Goal: Task Accomplishment & Management: Use online tool/utility

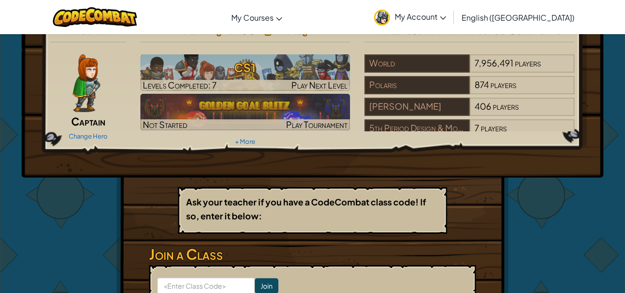
scroll to position [18, 0]
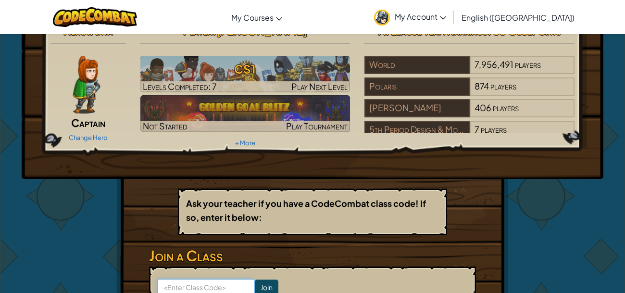
click at [208, 281] on input at bounding box center [206, 287] width 98 height 16
type input "PaperHeartTrue"
click input "Join" at bounding box center [267, 286] width 24 height 15
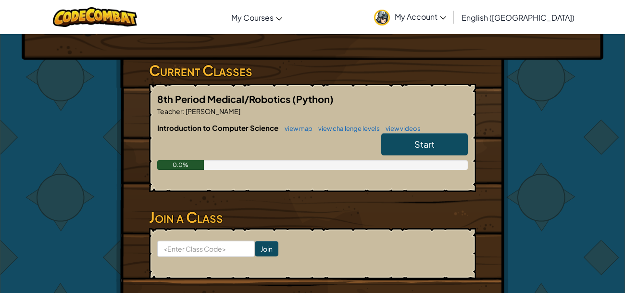
scroll to position [140, 0]
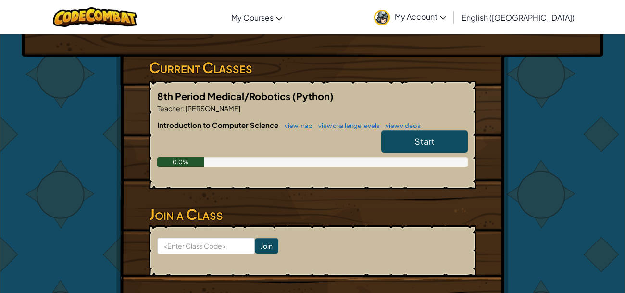
click at [409, 140] on link "Start" at bounding box center [424, 141] width 86 height 22
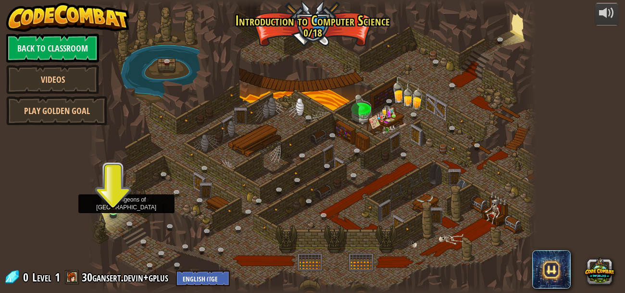
click at [110, 205] on img at bounding box center [113, 199] width 10 height 24
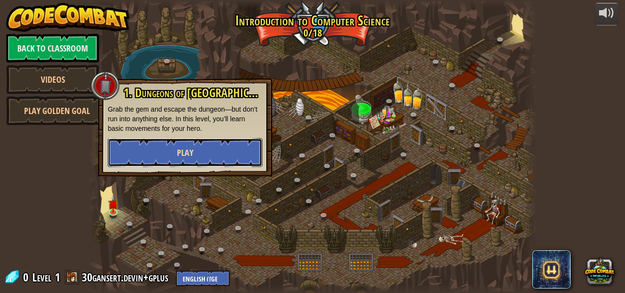
click at [236, 145] on button "Play" at bounding box center [185, 152] width 155 height 29
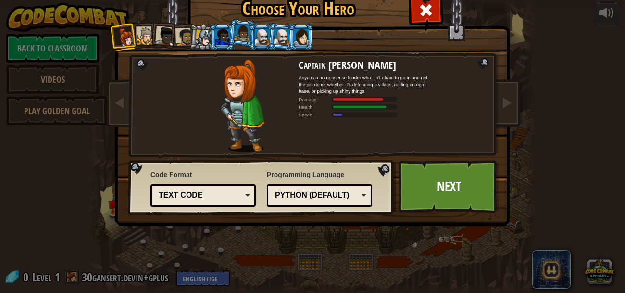
click at [141, 38] on div at bounding box center [146, 36] width 18 height 18
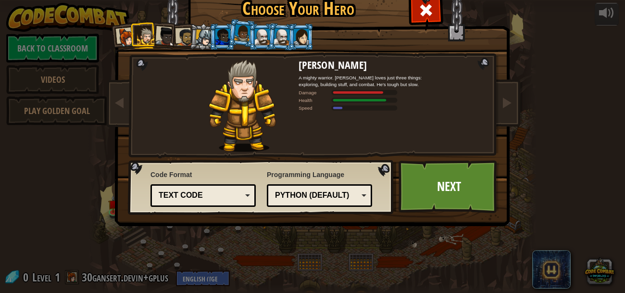
click at [160, 29] on div at bounding box center [165, 36] width 19 height 19
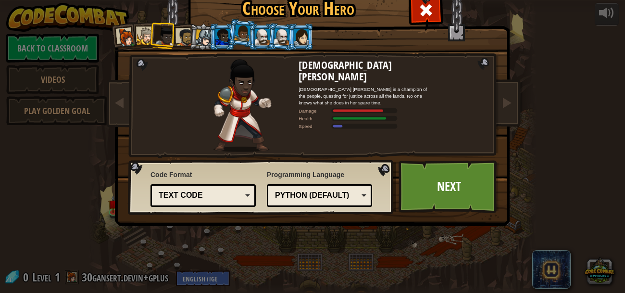
click at [187, 36] on div at bounding box center [185, 37] width 18 height 18
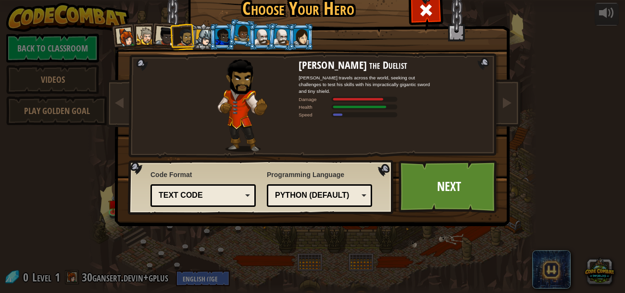
click at [217, 42] on div at bounding box center [222, 36] width 15 height 15
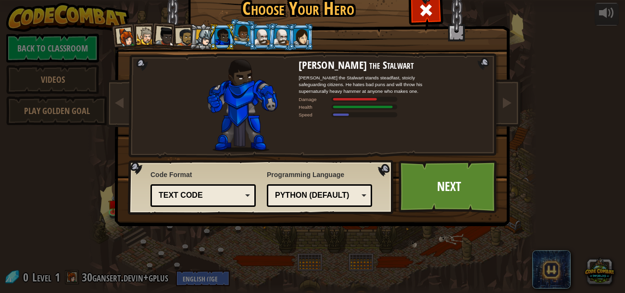
click at [250, 41] on li at bounding box center [261, 37] width 26 height 26
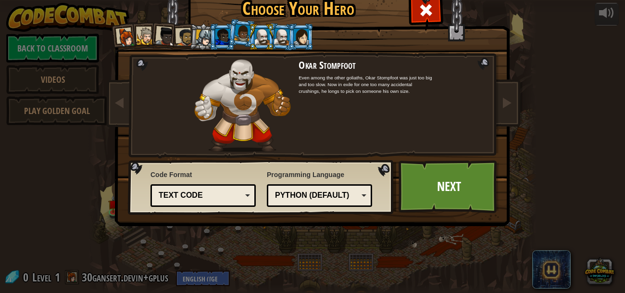
click at [261, 45] on li at bounding box center [261, 37] width 26 height 26
click at [260, 43] on div at bounding box center [262, 36] width 15 height 15
click at [260, 39] on div at bounding box center [262, 36] width 15 height 15
click at [278, 41] on div at bounding box center [281, 36] width 16 height 16
click at [306, 40] on div at bounding box center [301, 36] width 15 height 15
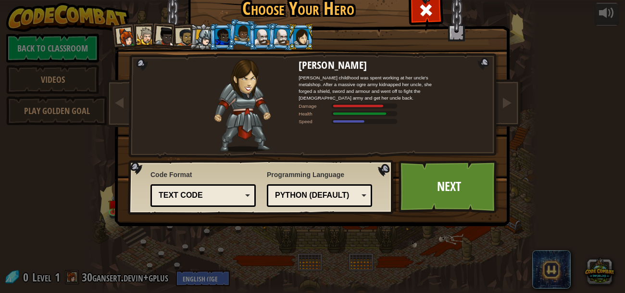
click at [265, 38] on div at bounding box center [262, 36] width 15 height 15
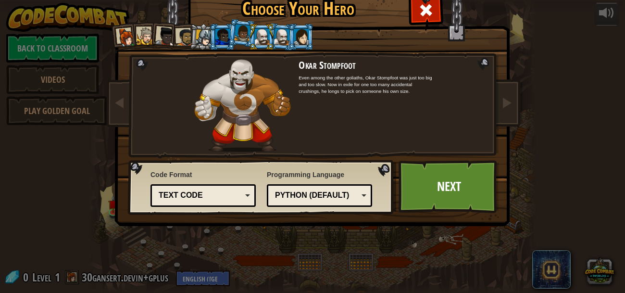
click at [278, 38] on div at bounding box center [281, 36] width 16 height 16
click at [186, 39] on div at bounding box center [185, 37] width 18 height 18
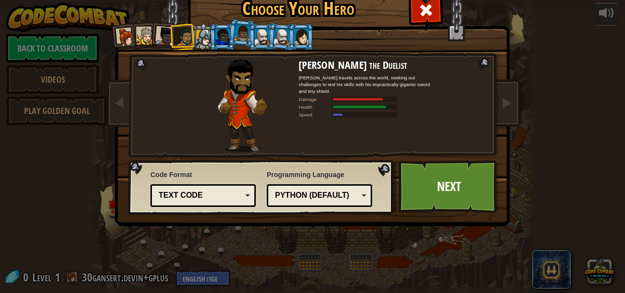
click at [198, 39] on div at bounding box center [204, 37] width 16 height 16
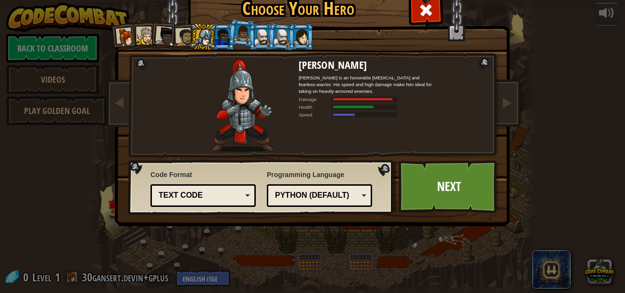
click at [308, 195] on div "Python (Default)" at bounding box center [316, 195] width 83 height 11
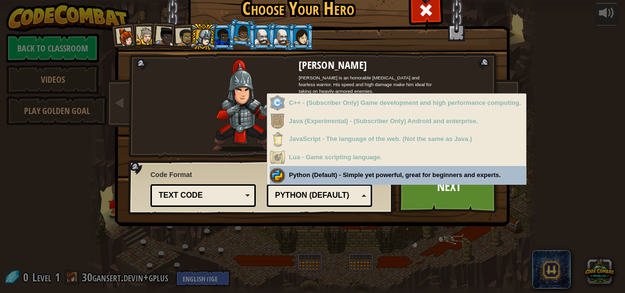
click at [308, 195] on div "Python (Default)" at bounding box center [316, 195] width 83 height 11
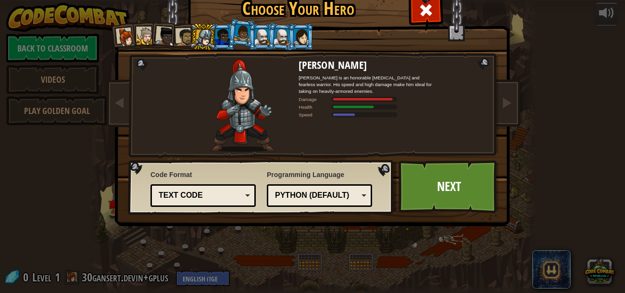
click at [229, 195] on div "Text code" at bounding box center [200, 195] width 83 height 11
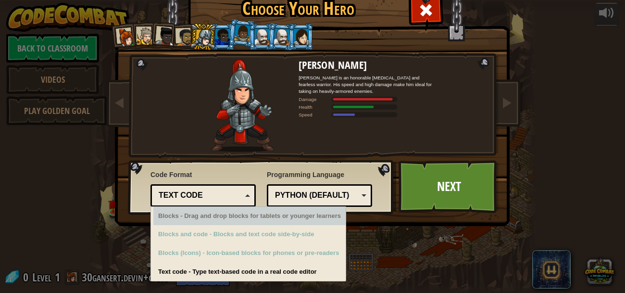
click at [250, 194] on div "Text code Blocks and code Blocks Blocks (Icons) Text code" at bounding box center [202, 195] width 105 height 23
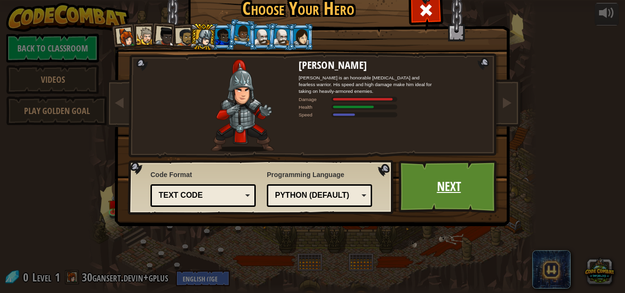
click at [454, 194] on link "Next" at bounding box center [448, 186] width 100 height 53
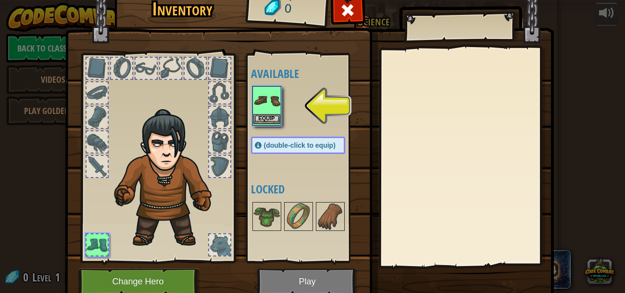
click at [258, 101] on img at bounding box center [266, 100] width 27 height 27
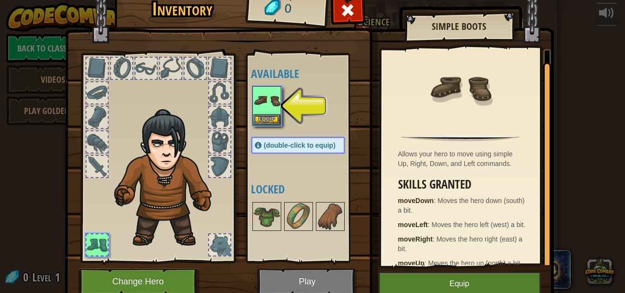
scroll to position [12, 0]
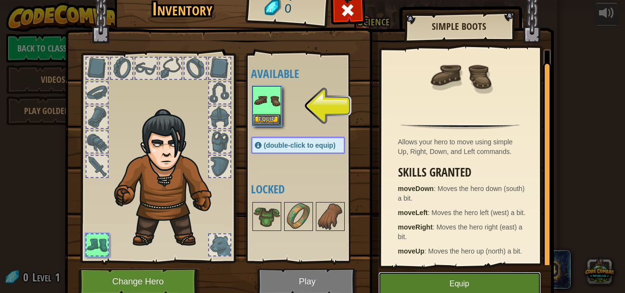
click at [438, 279] on button "Equip" at bounding box center [459, 283] width 162 height 24
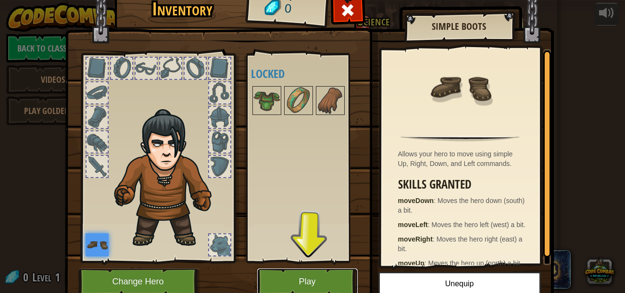
click at [298, 288] on button "Play" at bounding box center [307, 281] width 100 height 26
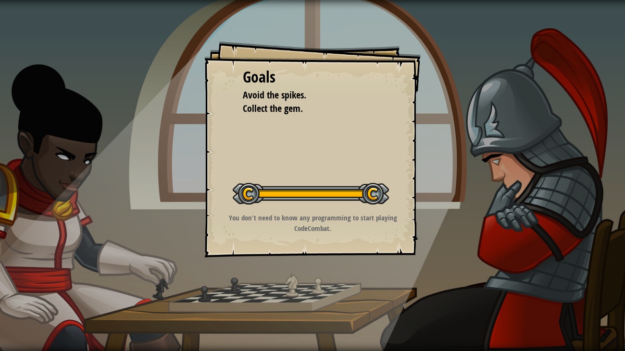
click at [373, 93] on li "Avoid the spikes." at bounding box center [305, 95] width 149 height 14
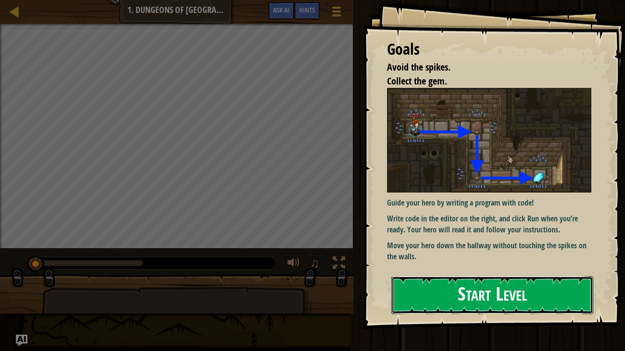
click at [451, 276] on button "Start Level" at bounding box center [492, 295] width 202 height 38
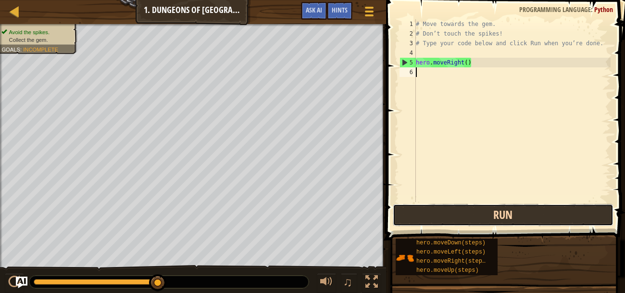
click at [483, 211] on button "Run" at bounding box center [503, 215] width 221 height 22
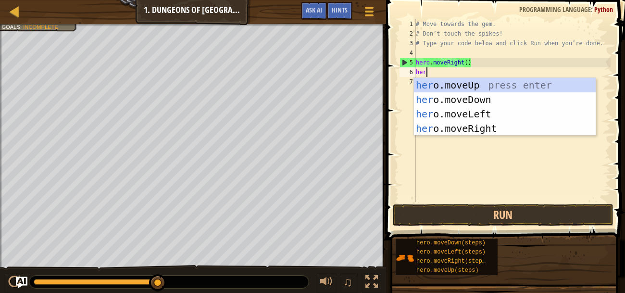
type textarea "hero"
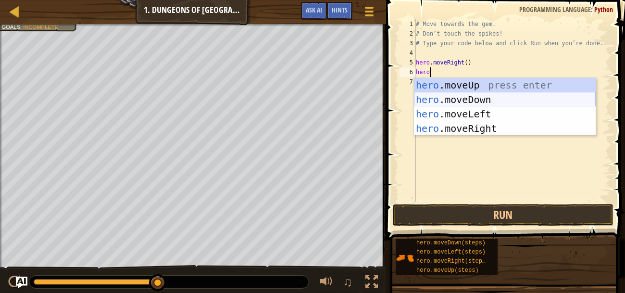
click at [472, 94] on div "hero .moveUp press enter hero .moveDown press enter hero .moveLeft press enter …" at bounding box center [505, 121] width 182 height 86
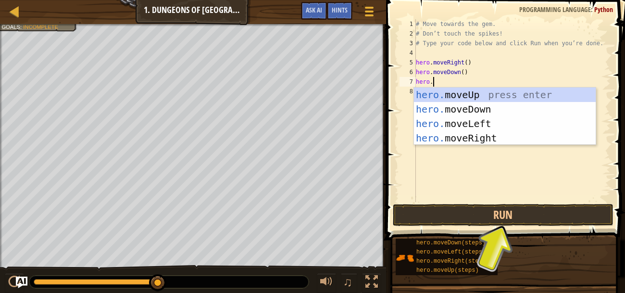
scroll to position [4, 0]
type textarea "hero.mover"
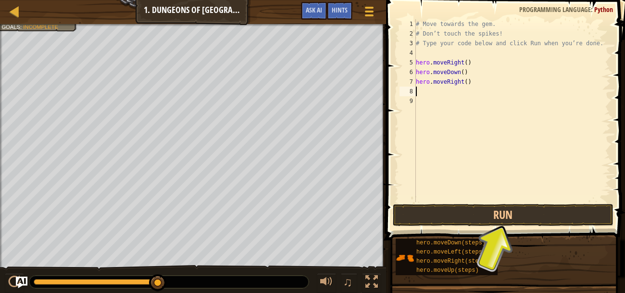
scroll to position [4, 0]
click at [494, 217] on button "Run" at bounding box center [503, 215] width 221 height 22
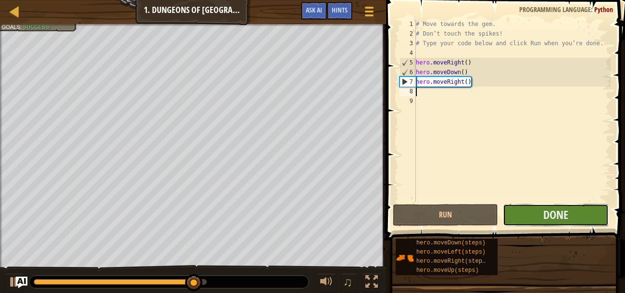
click at [572, 225] on button "Done" at bounding box center [555, 215] width 105 height 22
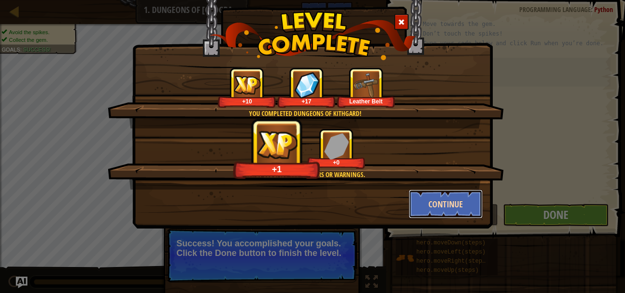
click at [457, 207] on button "Continue" at bounding box center [445, 203] width 74 height 29
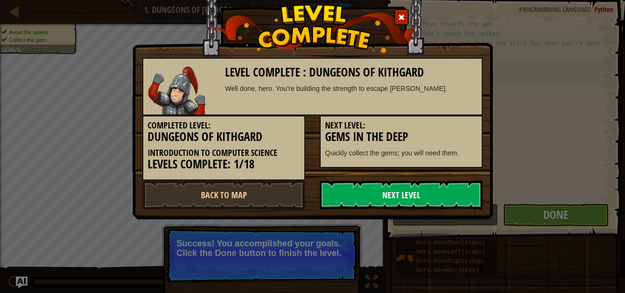
click at [451, 198] on link "Next Level" at bounding box center [401, 194] width 163 height 29
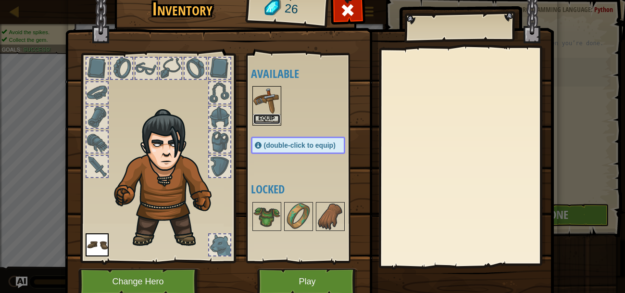
click at [268, 118] on button "Equip" at bounding box center [266, 119] width 27 height 10
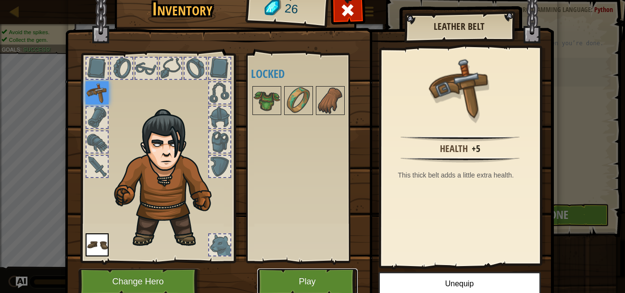
click at [330, 270] on button "Play" at bounding box center [307, 281] width 100 height 26
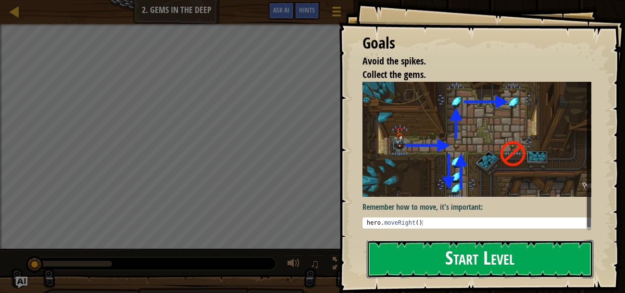
click at [466, 258] on button "Start Level" at bounding box center [480, 259] width 226 height 38
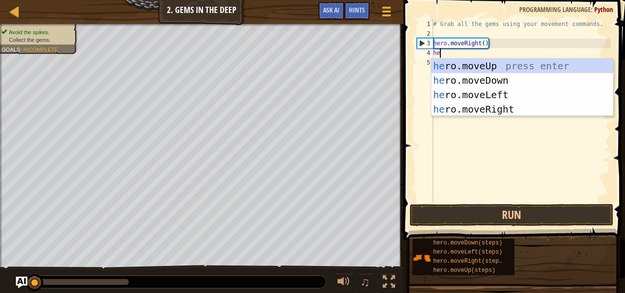
scroll to position [4, 0]
type textarea "hero"
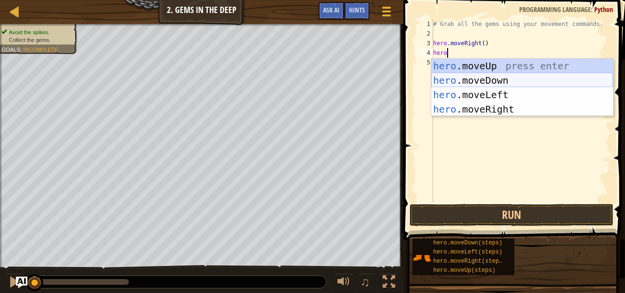
click at [492, 83] on div "hero .moveUp press enter hero .moveDown press enter hero .moveLeft press enter …" at bounding box center [522, 102] width 182 height 86
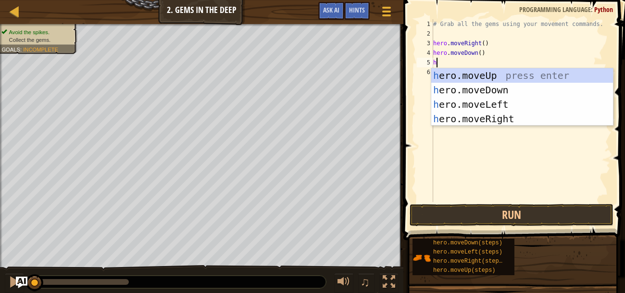
type textarea "her"
click at [464, 71] on div "her o.moveUp press enter her o.moveDown press enter her o.moveLeft press enter …" at bounding box center [522, 111] width 182 height 86
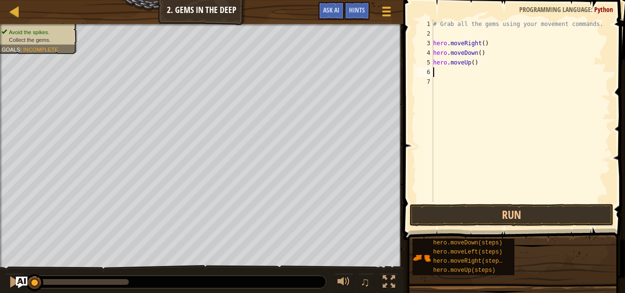
click at [472, 61] on div "# Grab all the gems using your movement commands. hero . moveRight ( ) hero . m…" at bounding box center [520, 120] width 179 height 202
click at [473, 61] on div "# Grab all the gems using your movement commands. hero . moveRight ( ) hero . m…" at bounding box center [520, 120] width 179 height 202
type textarea "hero.moveUp(2)"
click at [439, 68] on div "# Grab all the gems using your movement commands. hero . moveRight ( ) hero . m…" at bounding box center [520, 120] width 179 height 202
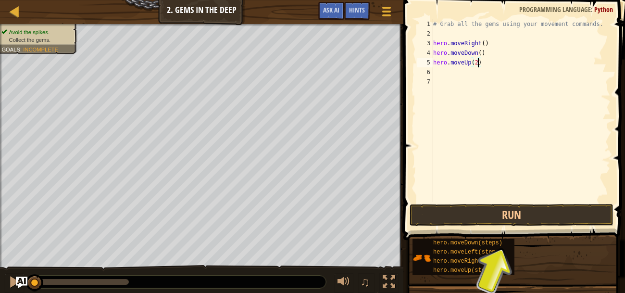
scroll to position [4, 0]
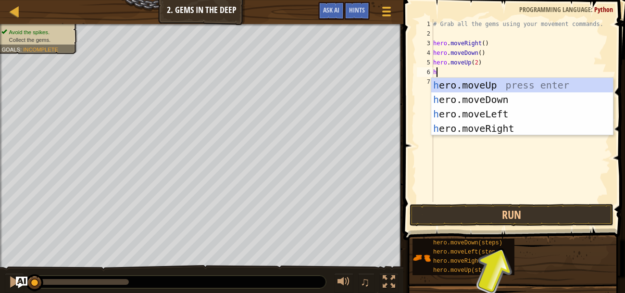
type textarea "her"
click at [500, 137] on div "# Grab all the gems using your movement commands. hero . moveRight ( ) hero . m…" at bounding box center [520, 120] width 179 height 202
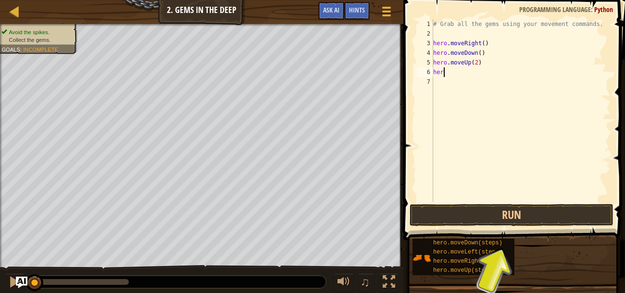
click at [463, 73] on div "# Grab all the gems using your movement commands. hero . moveRight ( ) hero . m…" at bounding box center [520, 120] width 179 height 202
type textarea "hero"
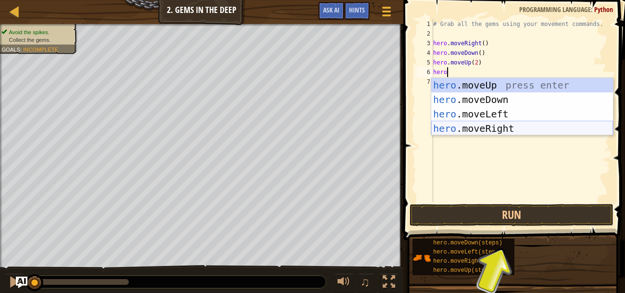
click at [500, 127] on div "hero .moveUp press enter hero .moveDown press enter hero .moveLeft press enter …" at bounding box center [522, 121] width 182 height 86
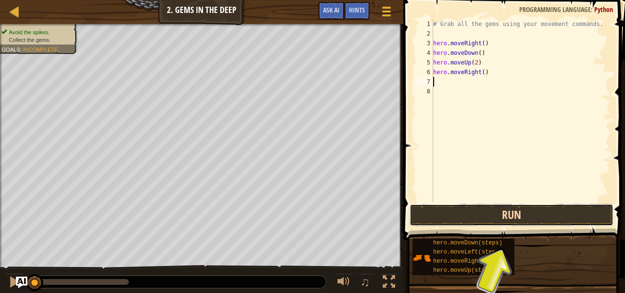
click at [511, 212] on button "Run" at bounding box center [511, 215] width 204 height 22
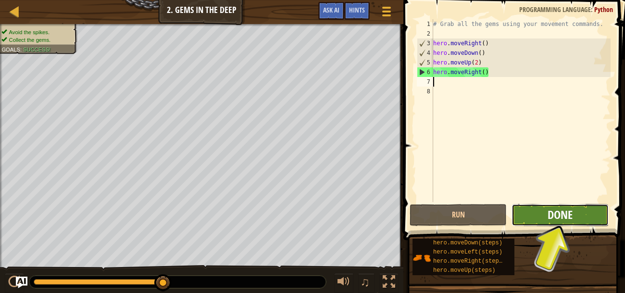
click at [567, 214] on span "Done" at bounding box center [559, 214] width 25 height 15
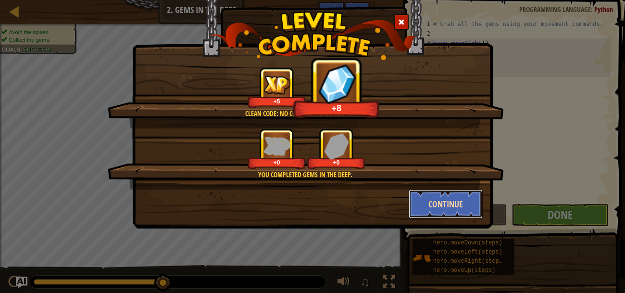
click at [467, 204] on button "Continue" at bounding box center [445, 203] width 74 height 29
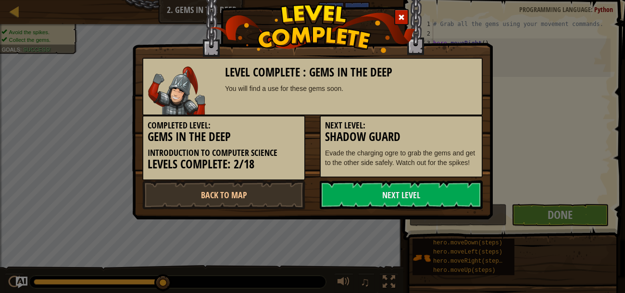
click at [467, 204] on link "Next Level" at bounding box center [401, 194] width 163 height 29
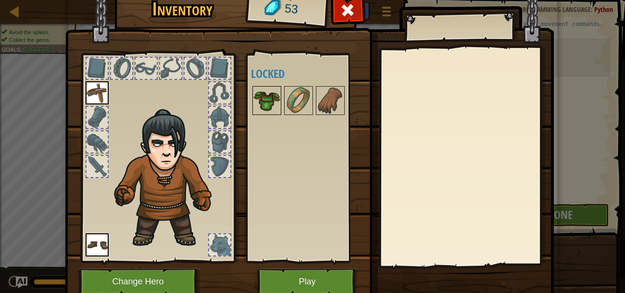
click at [269, 95] on img at bounding box center [266, 100] width 27 height 27
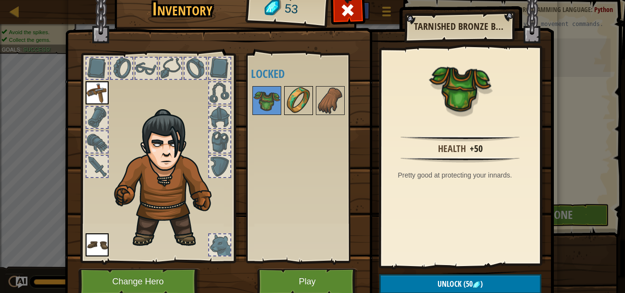
click at [289, 93] on img at bounding box center [298, 100] width 27 height 27
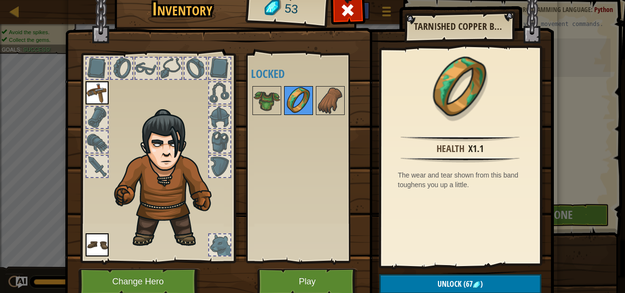
click at [294, 97] on img at bounding box center [298, 100] width 27 height 27
click at [331, 98] on img at bounding box center [330, 100] width 27 height 27
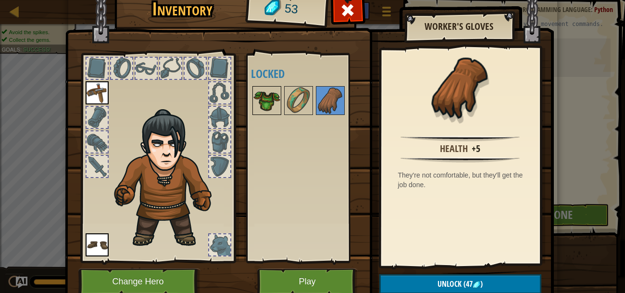
click at [278, 102] on img at bounding box center [266, 100] width 27 height 27
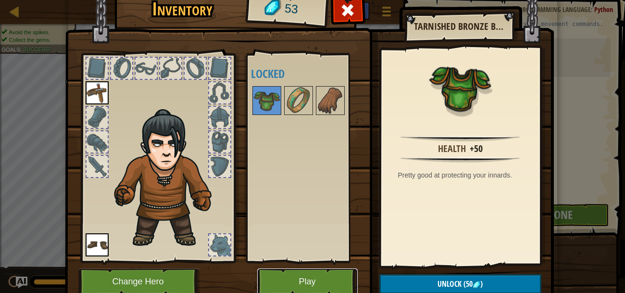
click at [300, 276] on button "Play" at bounding box center [307, 281] width 100 height 26
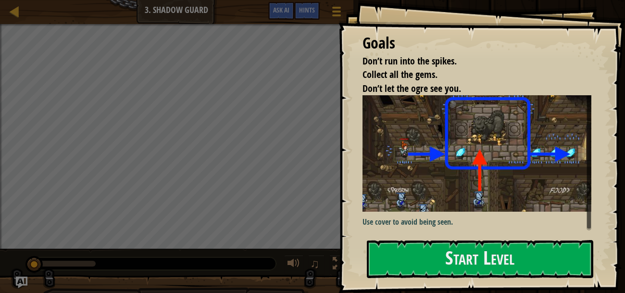
click at [445, 238] on div "Goals Don’t run into the spikes. Collect all the gems. Don’t let the ogre see y…" at bounding box center [481, 146] width 286 height 293
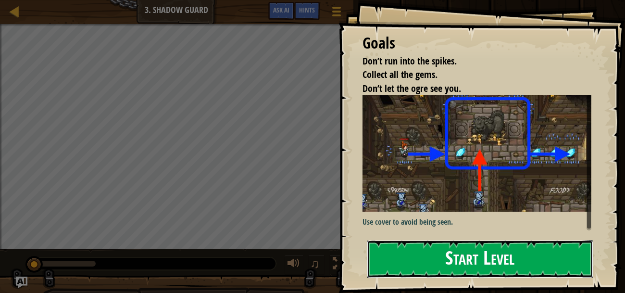
click at [409, 247] on button "Start Level" at bounding box center [480, 259] width 226 height 38
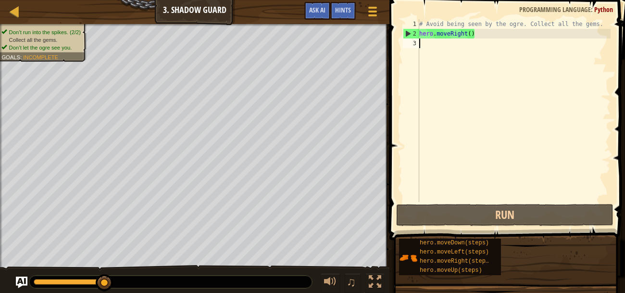
drag, startPoint x: 109, startPoint y: 281, endPoint x: 198, endPoint y: 282, distance: 89.9
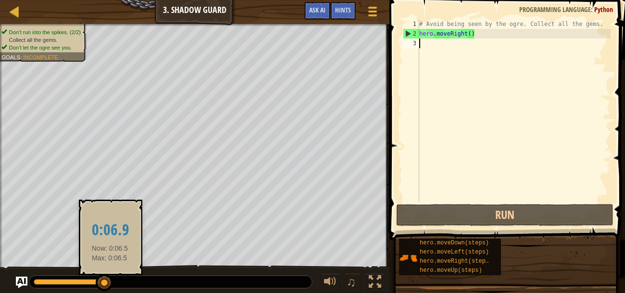
click at [136, 286] on div at bounding box center [170, 281] width 283 height 12
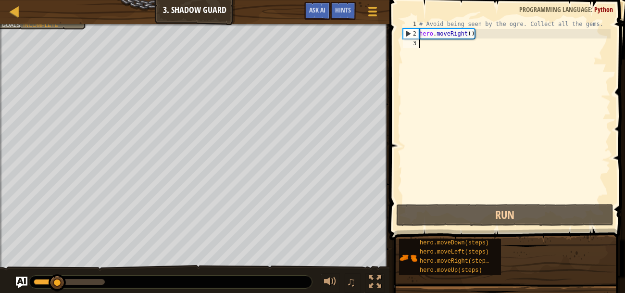
click at [57, 279] on div at bounding box center [46, 282] width 24 height 6
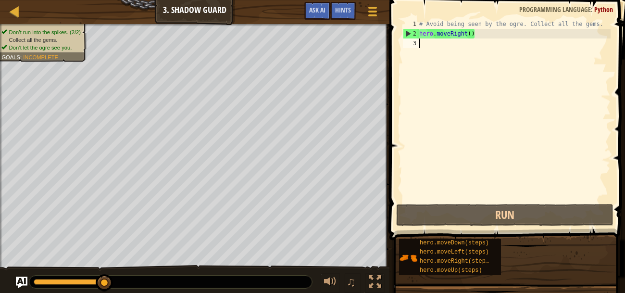
drag, startPoint x: 55, startPoint y: 280, endPoint x: 126, endPoint y: 280, distance: 71.1
click at [126, 280] on div at bounding box center [170, 281] width 283 height 12
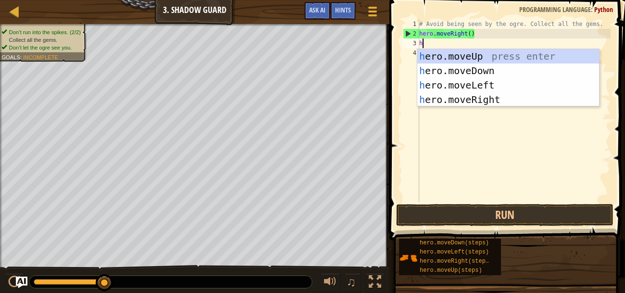
type textarea "hero"
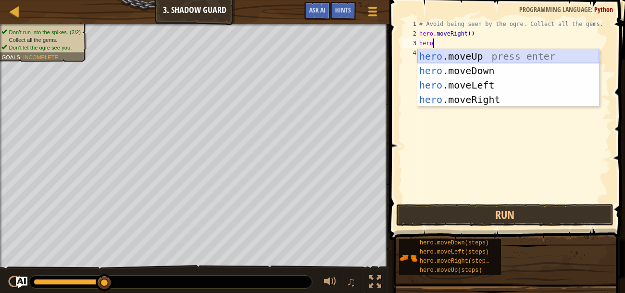
click at [467, 56] on div "hero .moveUp press enter hero .moveDown press enter hero .moveLeft press enter …" at bounding box center [508, 92] width 182 height 86
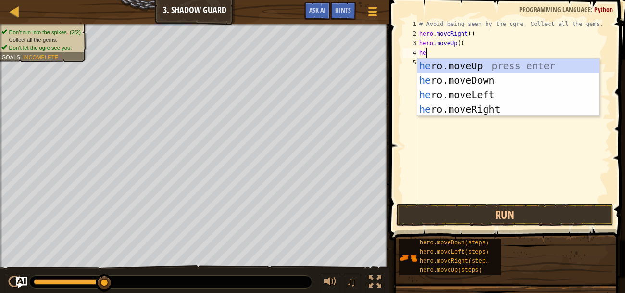
type textarea "her"
click at [487, 105] on div "her o.moveUp press enter her o.moveDown press enter her o.moveLeft press enter …" at bounding box center [508, 102] width 182 height 86
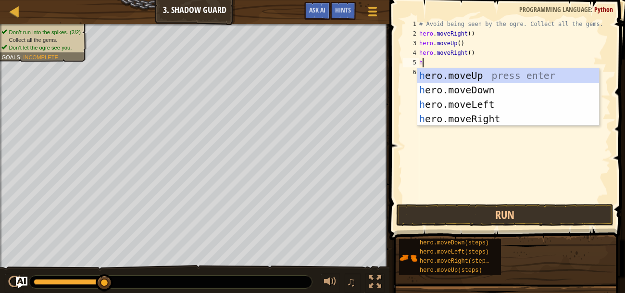
type textarea "her"
click at [484, 91] on div "her o.moveUp press enter her o.moveDown press enter her o.moveLeft press enter …" at bounding box center [508, 111] width 182 height 86
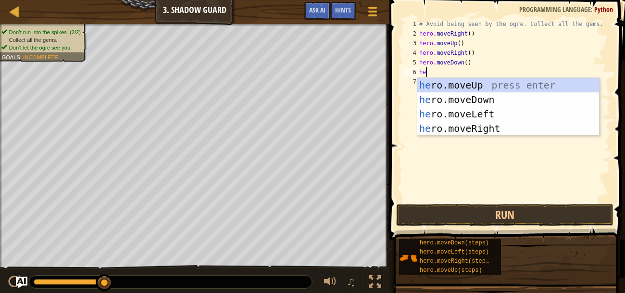
type textarea "her"
click at [496, 124] on div "her o.moveUp press enter her o.moveDown press enter her o.moveLeft press enter …" at bounding box center [508, 121] width 182 height 86
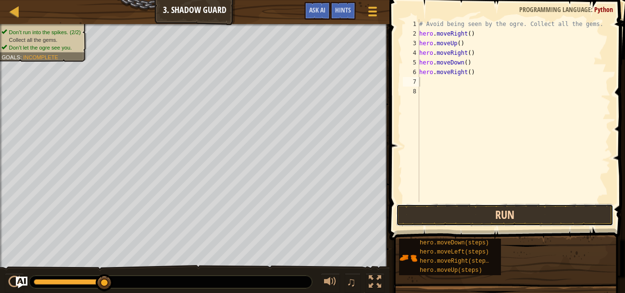
click at [507, 214] on button "Run" at bounding box center [504, 215] width 217 height 22
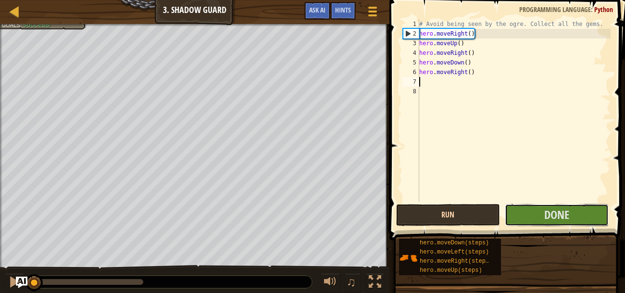
click at [507, 214] on button "Done" at bounding box center [556, 215] width 104 height 22
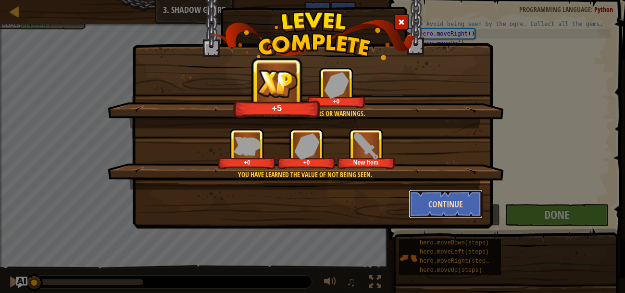
click at [433, 196] on button "Continue" at bounding box center [445, 203] width 74 height 29
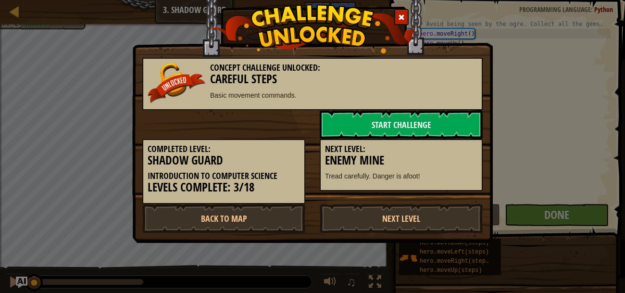
click at [433, 196] on div "Completed Level: Shadow Guard Introduction to Computer Science Levels Complete:…" at bounding box center [312, 171] width 355 height 65
click at [372, 214] on link "Next Level" at bounding box center [401, 218] width 163 height 29
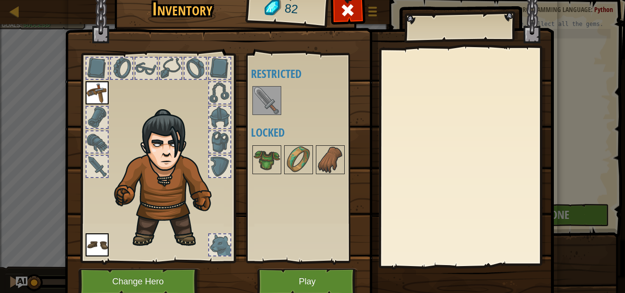
click at [284, 261] on div "Available Equip Equip (double-click to equip) Restricted Locked" at bounding box center [305, 157] width 118 height 209
click at [271, 103] on img at bounding box center [266, 100] width 27 height 27
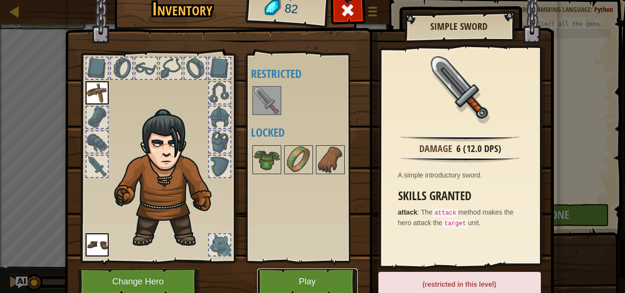
click at [323, 280] on button "Play" at bounding box center [307, 281] width 100 height 26
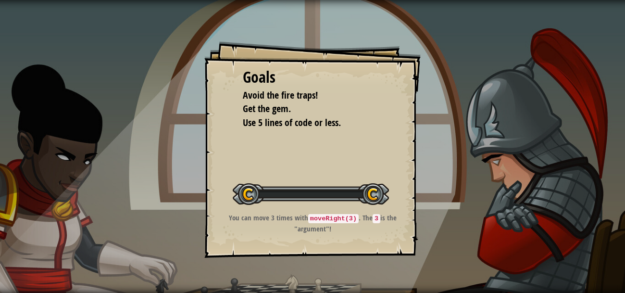
click at [323, 280] on div "Goals Avoid the fire traps! Get the gem. Use 5 lines of code or less. Start Lev…" at bounding box center [312, 146] width 625 height 293
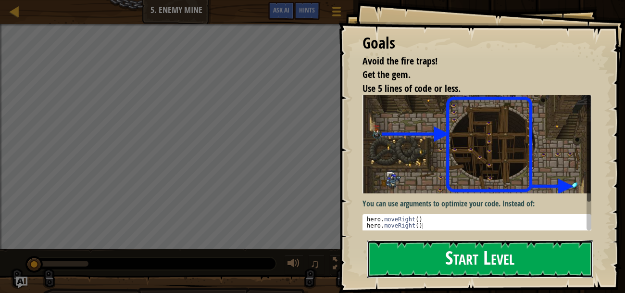
click at [410, 261] on button "Start Level" at bounding box center [480, 259] width 226 height 38
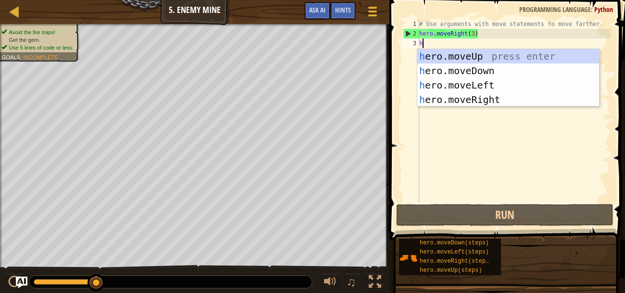
type textarea "her"
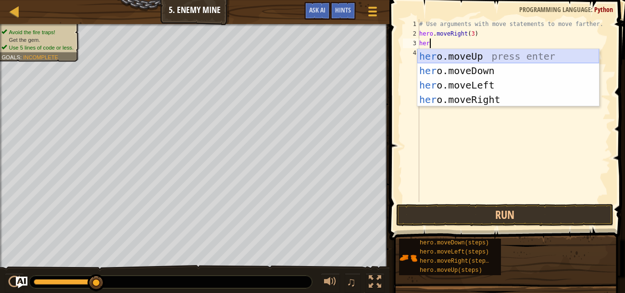
click at [453, 61] on div "her o.moveUp press enter her o.moveDown press enter her o.moveLeft press enter …" at bounding box center [508, 92] width 182 height 86
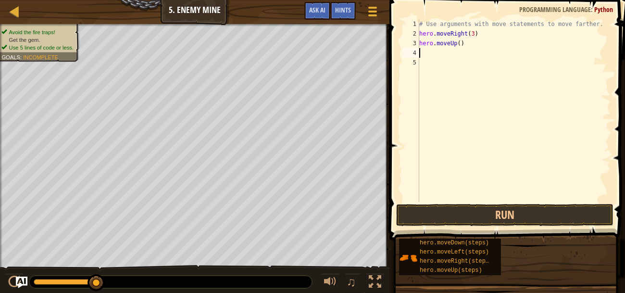
type textarea "her"
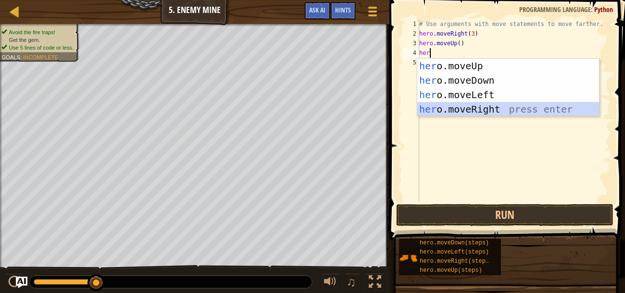
click at [477, 106] on div "her o.moveUp press enter her o.moveDown press enter her o.moveLeft press enter …" at bounding box center [508, 102] width 182 height 86
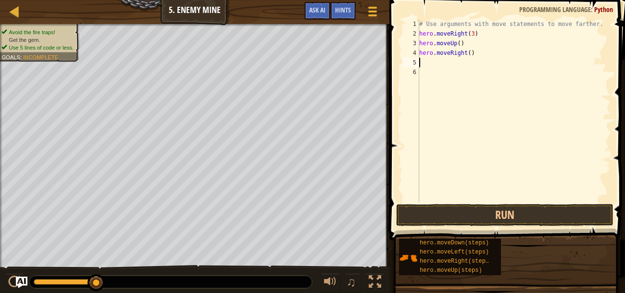
type textarea "her"
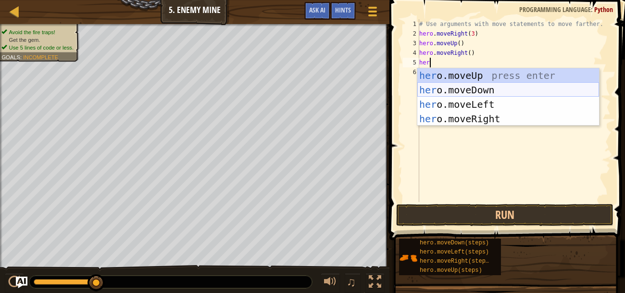
click at [466, 85] on div "her o.moveUp press enter her o.moveDown press enter her o.moveLeft press enter …" at bounding box center [508, 111] width 182 height 86
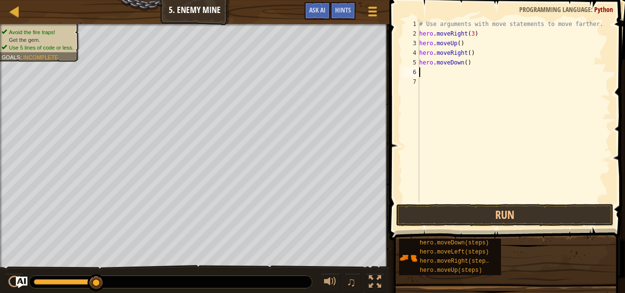
click at [468, 59] on div "# Use arguments with move statements to move farther. hero . moveRight ( 3 ) he…" at bounding box center [513, 120] width 193 height 202
type textarea "hero.moveDown(3)"
click at [439, 69] on div "# Use arguments with move statements to move farther. hero . moveRight ( 3 ) he…" at bounding box center [513, 120] width 193 height 202
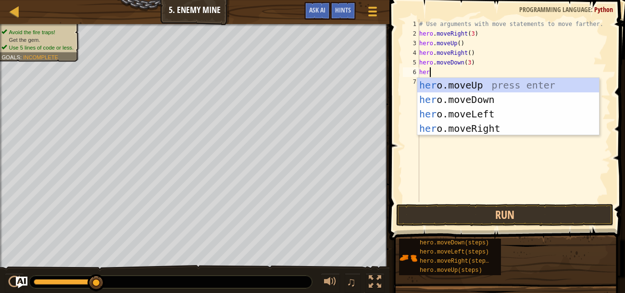
type textarea "hero"
click at [490, 122] on div "hero .moveUp press enter hero .moveDown press enter hero .moveLeft press enter …" at bounding box center [508, 121] width 182 height 86
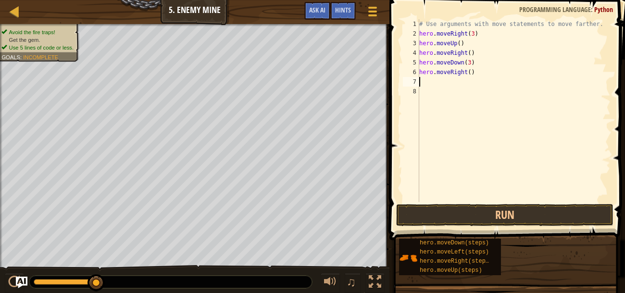
click at [468, 70] on div "# Use arguments with move statements to move farther. hero . moveRight ( 3 ) he…" at bounding box center [513, 120] width 193 height 202
click at [474, 70] on div "# Use arguments with move statements to move farther. hero . moveRight ( 3 ) he…" at bounding box center [513, 120] width 193 height 202
click at [476, 69] on div "# Use arguments with move statements to move farther. hero . moveRight ( 3 ) he…" at bounding box center [513, 120] width 193 height 202
click at [473, 68] on div "# Use arguments with move statements to move farther. hero . moveRight ( 3 ) he…" at bounding box center [513, 120] width 193 height 202
click at [472, 72] on div "# Use arguments with move statements to move farther. hero . moveRight ( 3 ) he…" at bounding box center [513, 120] width 193 height 202
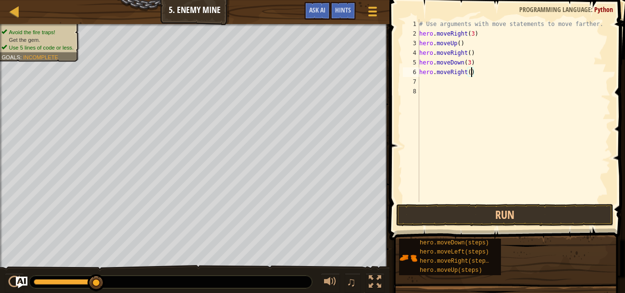
scroll to position [4, 4]
type textarea "hero.moveRight(2)"
click at [537, 207] on button "Run" at bounding box center [504, 215] width 217 height 22
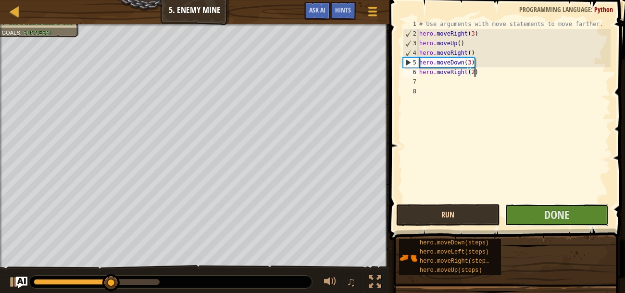
click at [537, 207] on button "Done" at bounding box center [556, 215] width 104 height 22
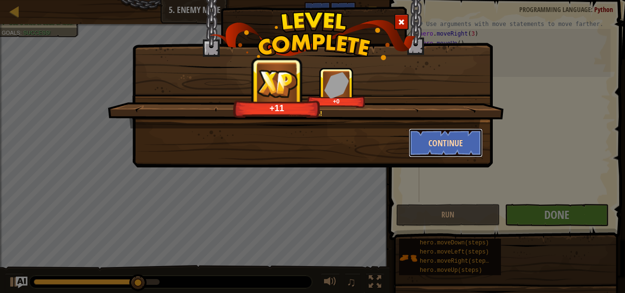
click at [433, 136] on button "Continue" at bounding box center [445, 142] width 74 height 29
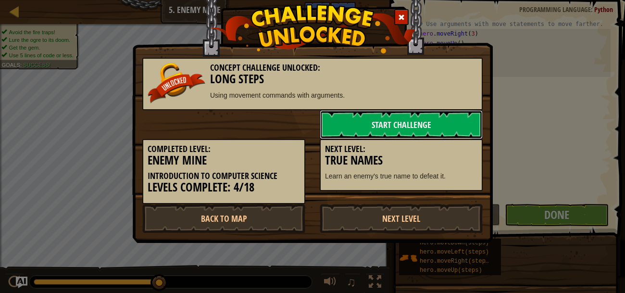
click at [433, 136] on link "Start Challenge" at bounding box center [401, 124] width 163 height 29
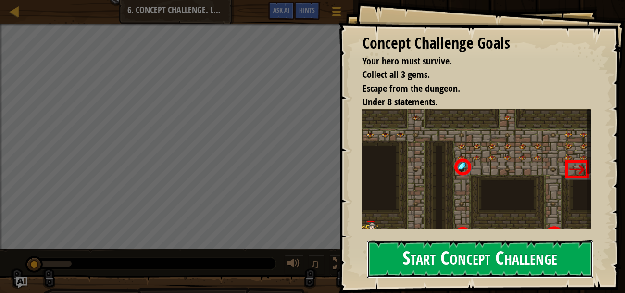
click at [382, 265] on button "Start Concept Challenge" at bounding box center [480, 259] width 226 height 38
